Goal: Use online tool/utility: Utilize a website feature to perform a specific function

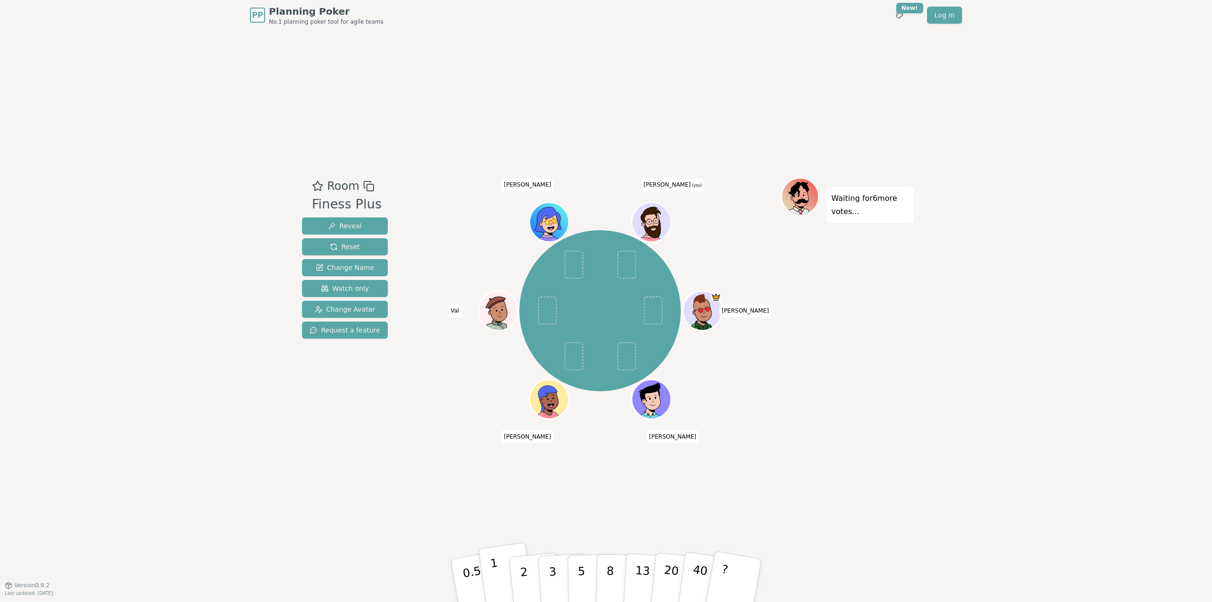
click at [498, 579] on p "1" at bounding box center [497, 582] width 14 height 52
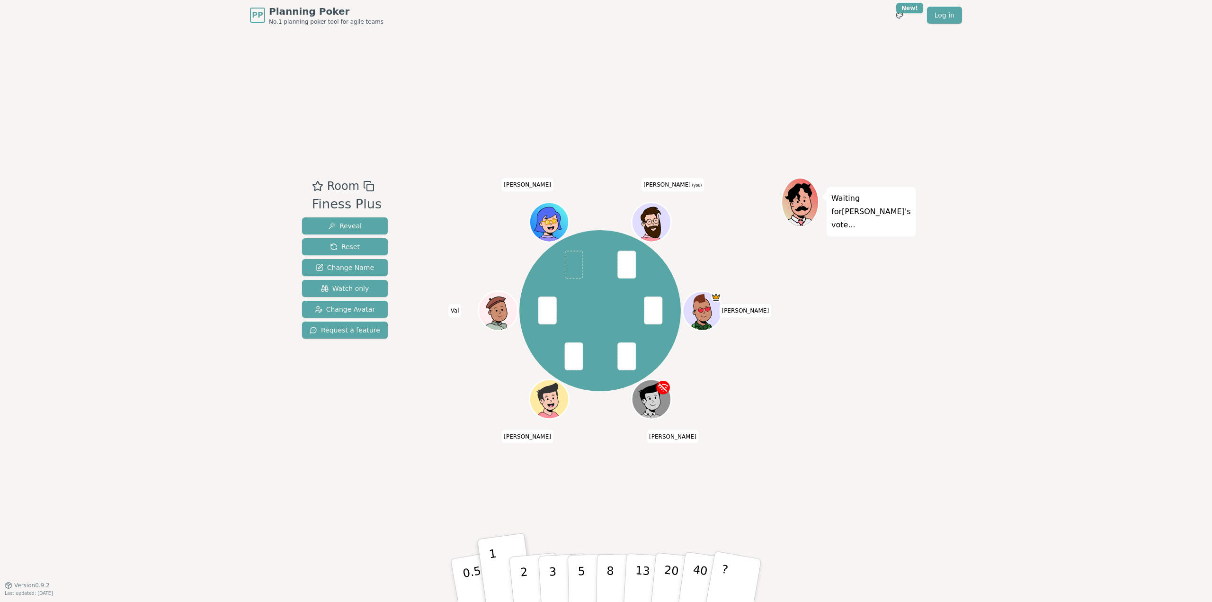
click at [1131, 385] on div "PP Planning Poker No.1 planning poker tool for agile teams Toggle theme New! Lo…" at bounding box center [606, 301] width 1212 height 602
click at [498, 579] on p "1" at bounding box center [497, 582] width 14 height 52
click at [493, 551] on button "1" at bounding box center [506, 580] width 56 height 77
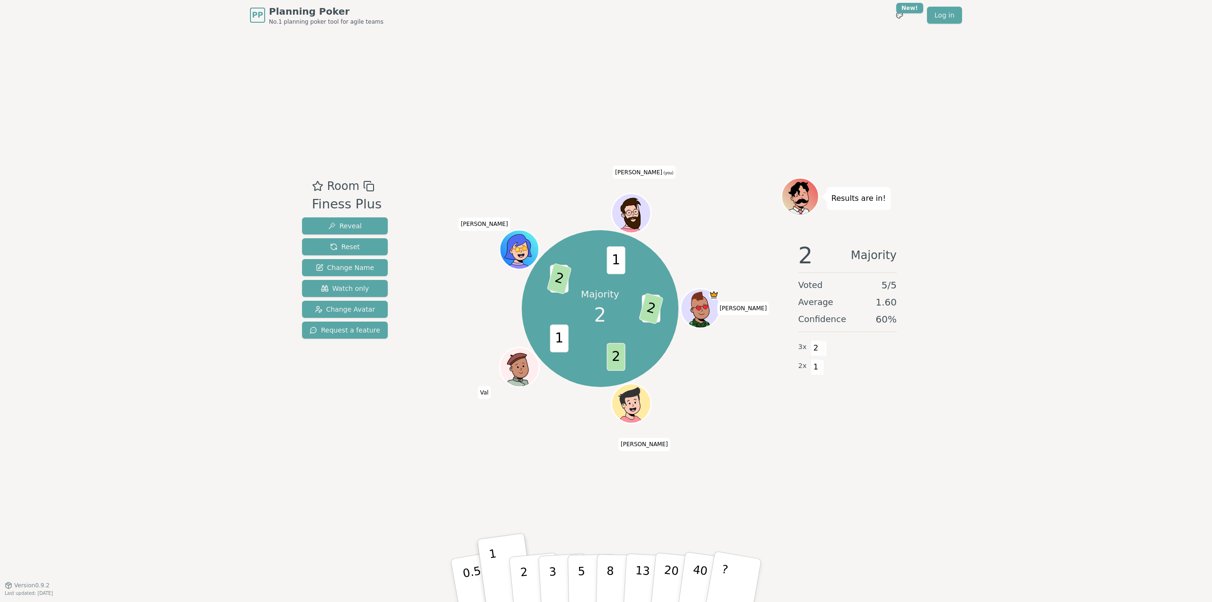
click at [1119, 362] on div "PP Planning Poker No.1 planning poker tool for agile teams Toggle theme New! Lo…" at bounding box center [606, 301] width 1212 height 602
click at [525, 582] on p "2" at bounding box center [525, 582] width 12 height 52
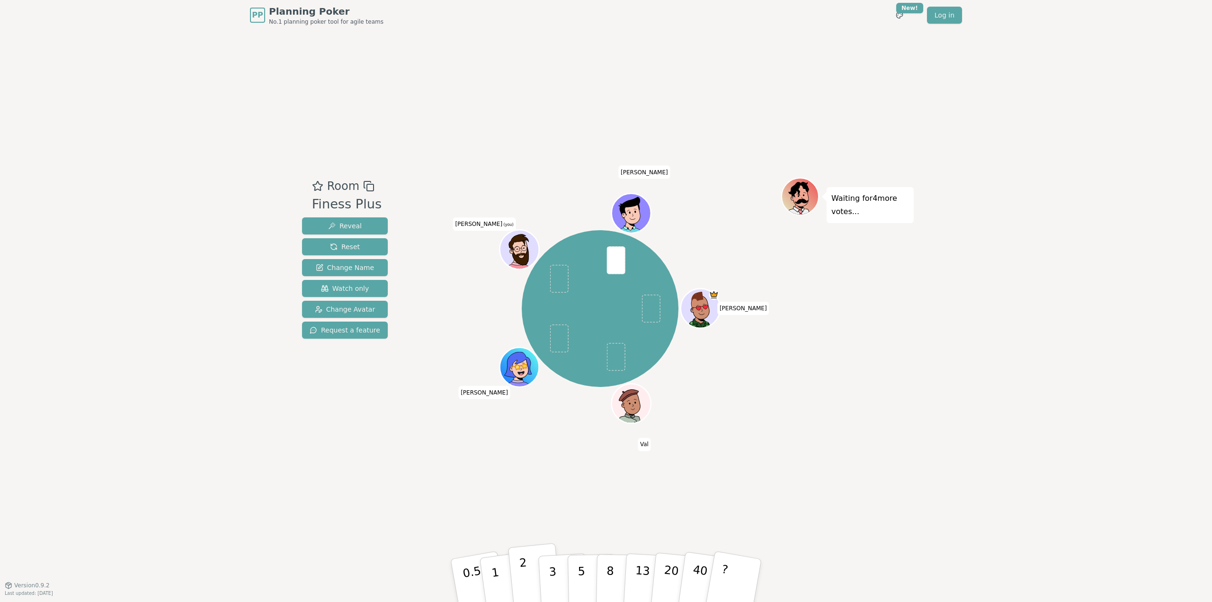
click at [532, 585] on button "2" at bounding box center [535, 580] width 54 height 75
click at [552, 583] on p "3" at bounding box center [553, 582] width 10 height 52
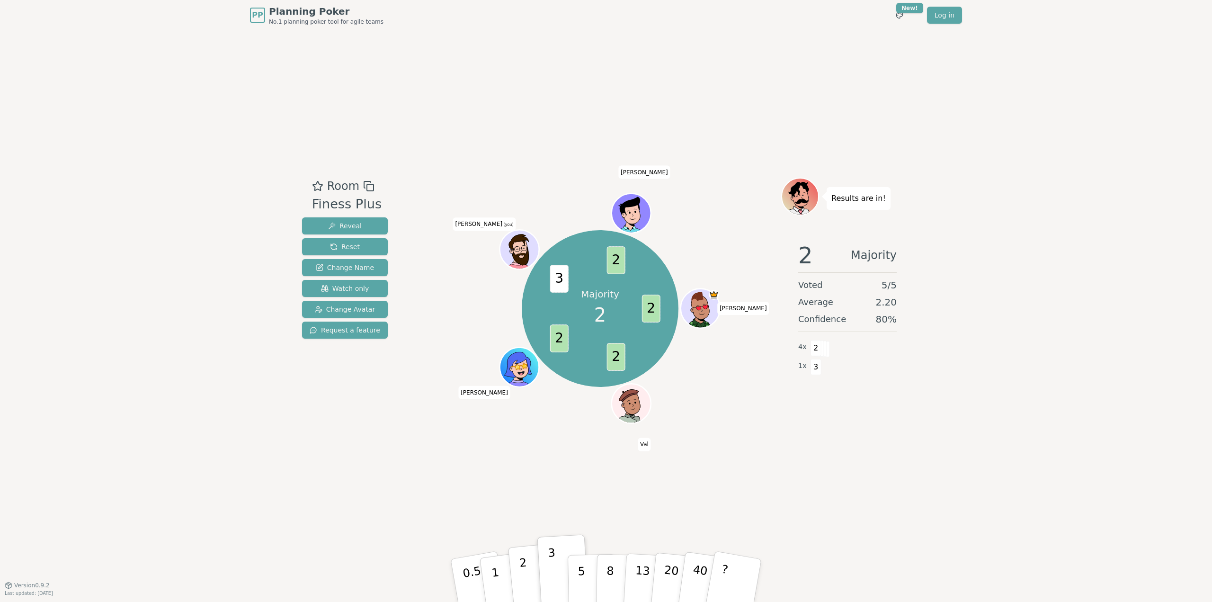
click at [527, 583] on p "2" at bounding box center [525, 582] width 12 height 52
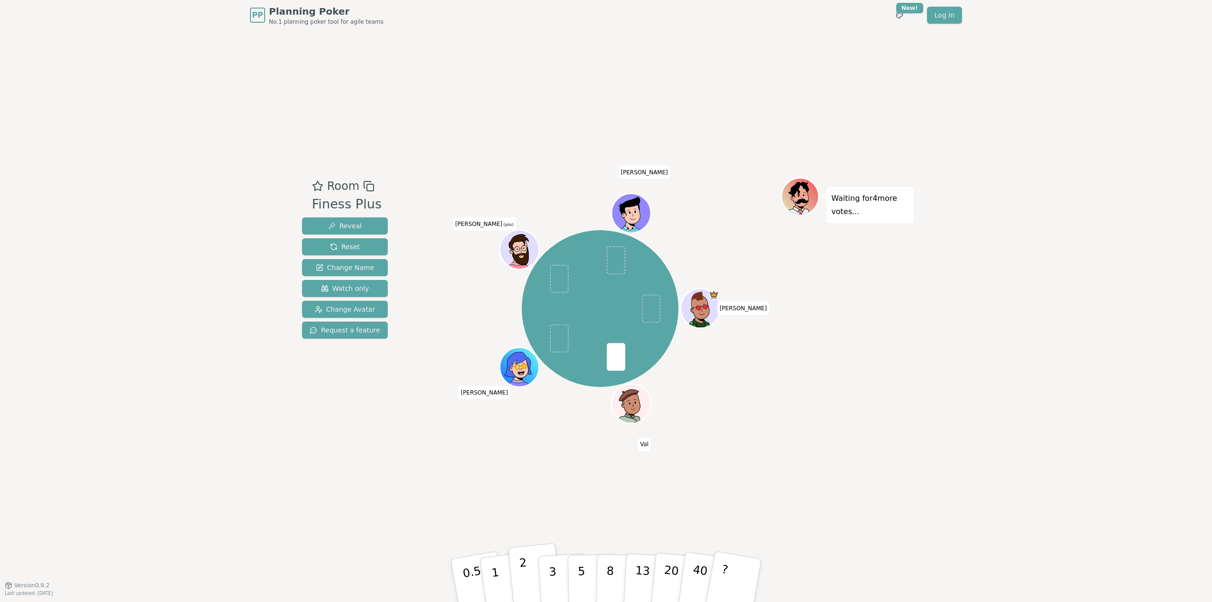
click at [528, 584] on button "2" at bounding box center [535, 580] width 54 height 75
click at [580, 581] on p "5" at bounding box center [582, 580] width 8 height 51
